Goal: Find specific page/section: Find specific page/section

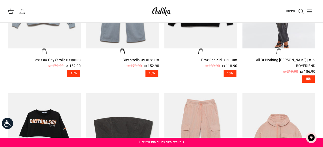
scroll to position [206, 0]
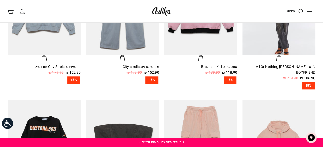
click at [301, 8] on icon "חיפוש" at bounding box center [301, 11] width 6 height 6
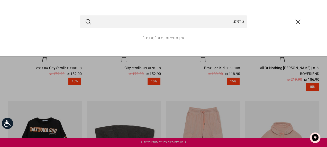
type input "טרנינג"
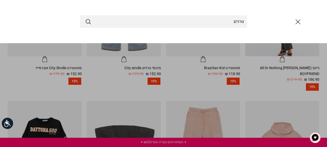
click at [294, 25] on icon "סגור" at bounding box center [297, 21] width 9 height 9
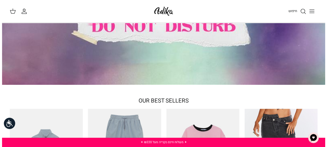
scroll to position [0, 0]
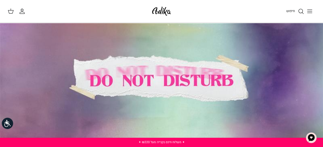
click at [308, 11] on line "Toggle menu" at bounding box center [309, 11] width 5 height 0
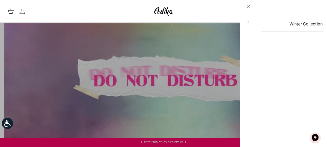
click at [293, 29] on link "Winter Collection" at bounding box center [291, 24] width 71 height 16
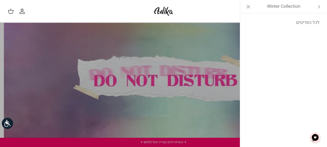
click at [293, 29] on link "לכל הפריטים" at bounding box center [284, 22] width 82 height 13
